Goal: Navigation & Orientation: Find specific page/section

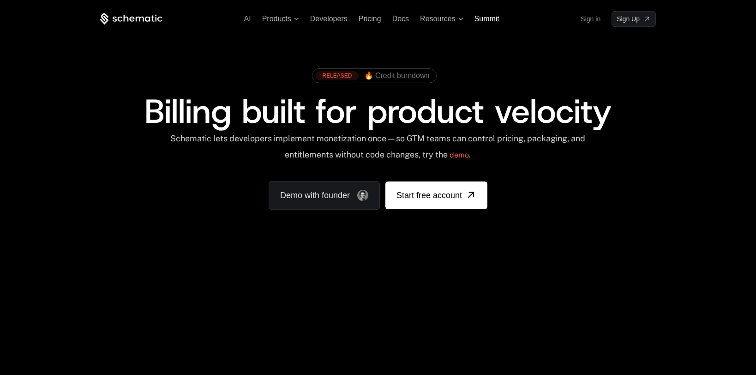
click at [484, 22] on span "Summit" at bounding box center [486, 19] width 25 height 8
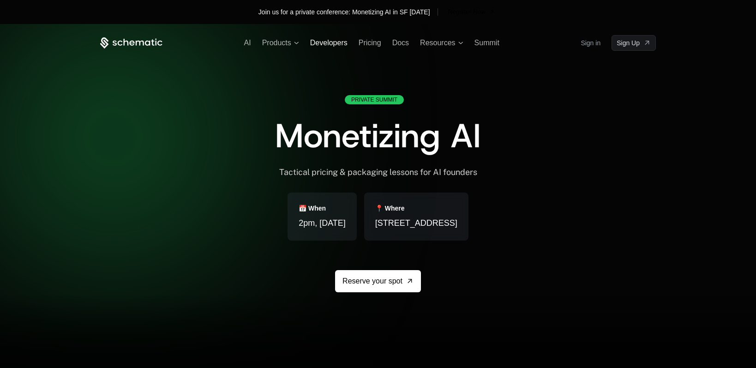
click at [326, 45] on span "Developers" at bounding box center [328, 43] width 37 height 8
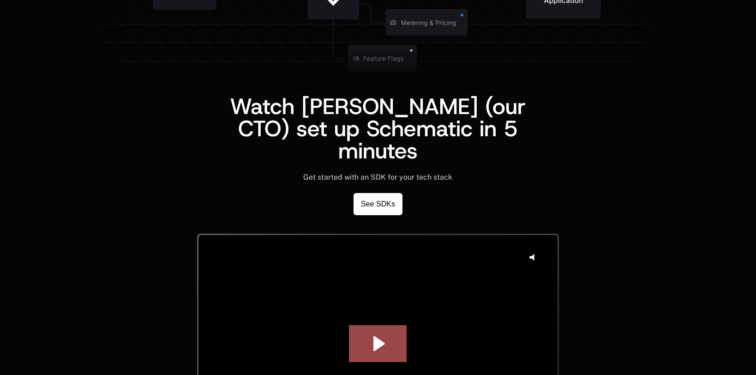
scroll to position [2160, 0]
